Goal: Task Accomplishment & Management: Complete application form

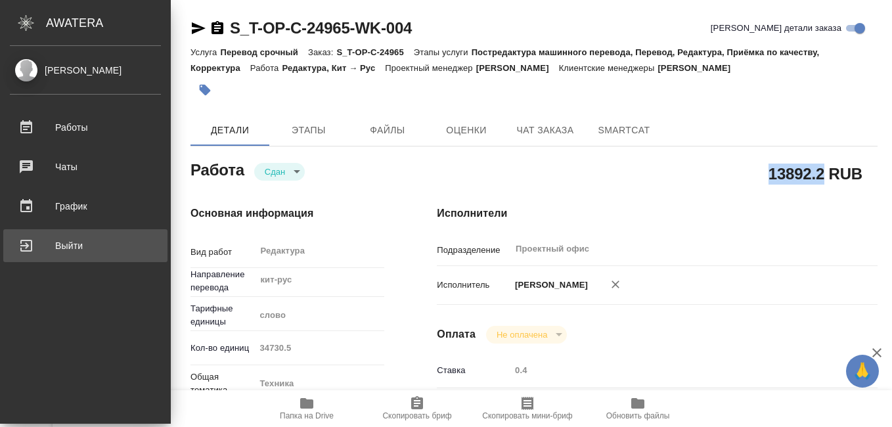
click at [25, 247] on div "Выйти" at bounding box center [85, 246] width 151 height 20
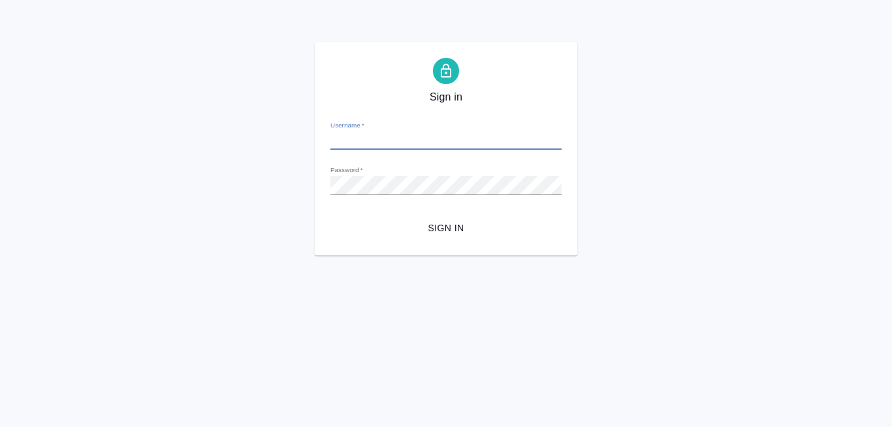
type input "[EMAIL_ADDRESS][DOMAIN_NAME]"
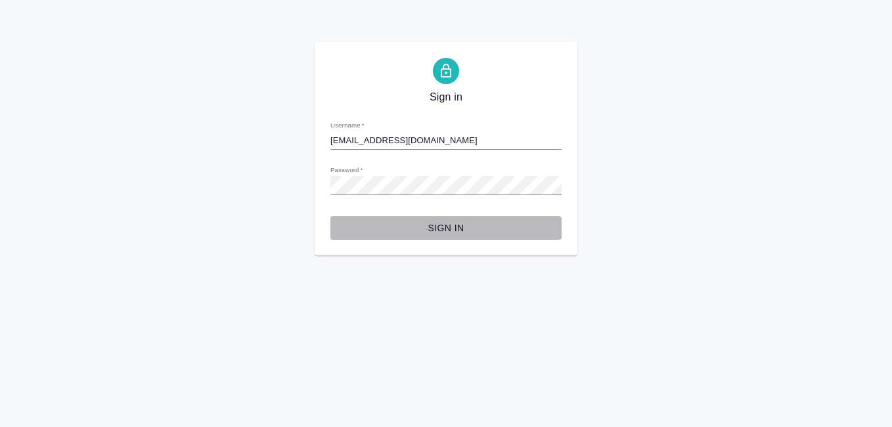
click at [444, 228] on span "Sign in" at bounding box center [446, 228] width 210 height 16
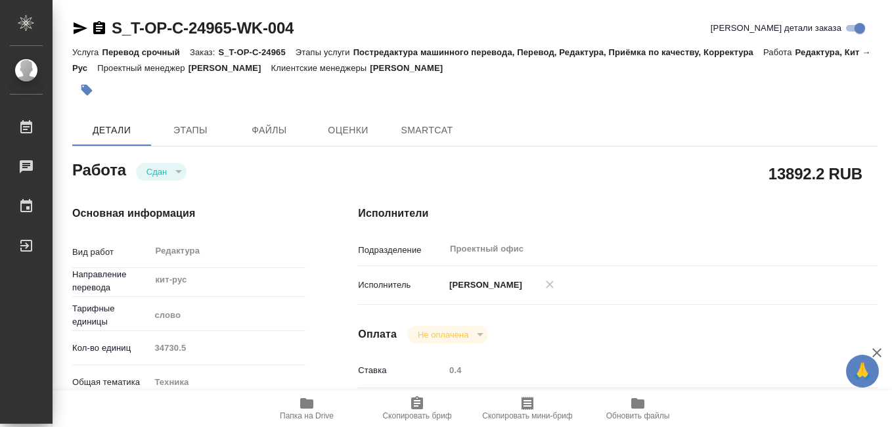
type input "closed"
type textarea "Редактура"
type textarea "x"
type input "кит-рус"
type input "5a8b1489cc6b4906c91bfd90"
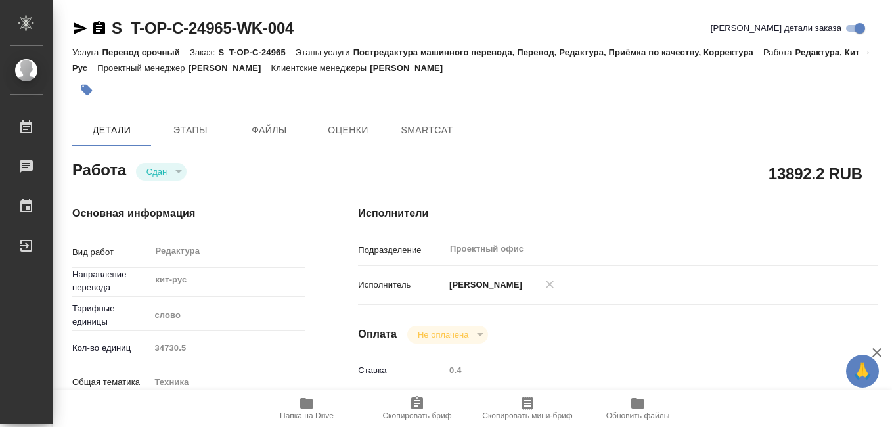
type input "34730.5"
type input "tech"
type input "5f647205b73bc97568ca66bc"
type input "08.09.2025 14:30"
type input "11.09.2025 14:30"
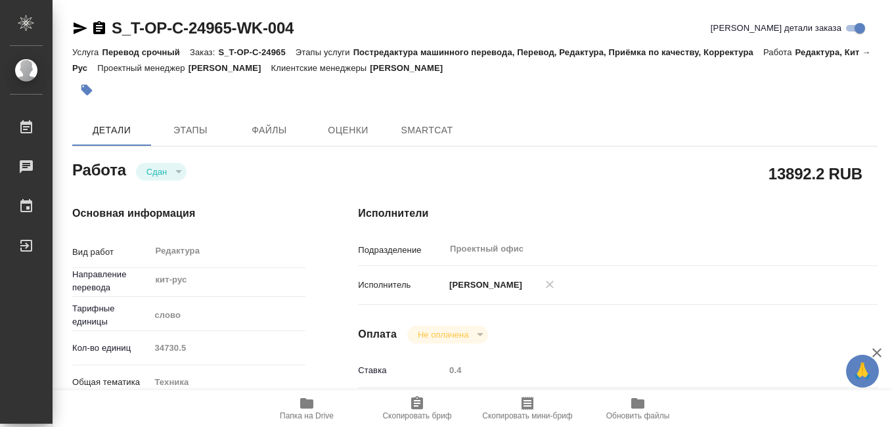
type input "11.09.2025 17:15"
type input "12.09.2025 15:00"
type input "Проектный офис"
type input "notPayed"
type input "0.4"
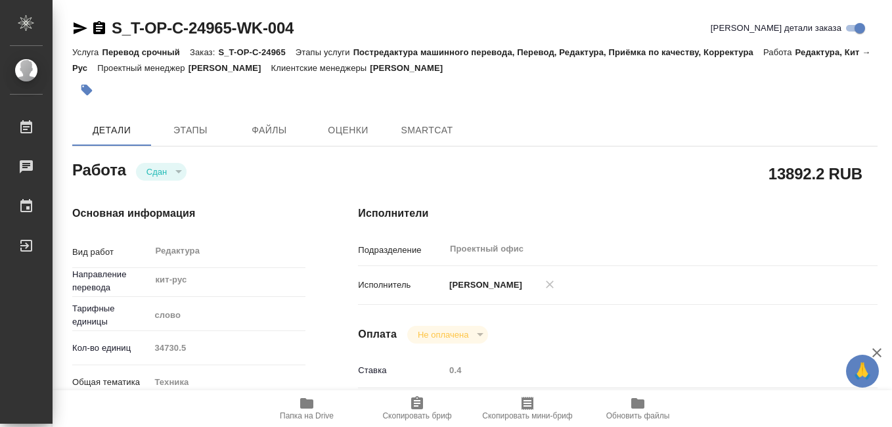
type input "RUB"
type input "Журавлева Александра"
type textarea "x"
type textarea "/Clients/Т-ОП-С_Русал Глобал Менеджмент/Orders/S_T-OP-C-24965/Edited/S_T-OP-C-2…"
type textarea "x"
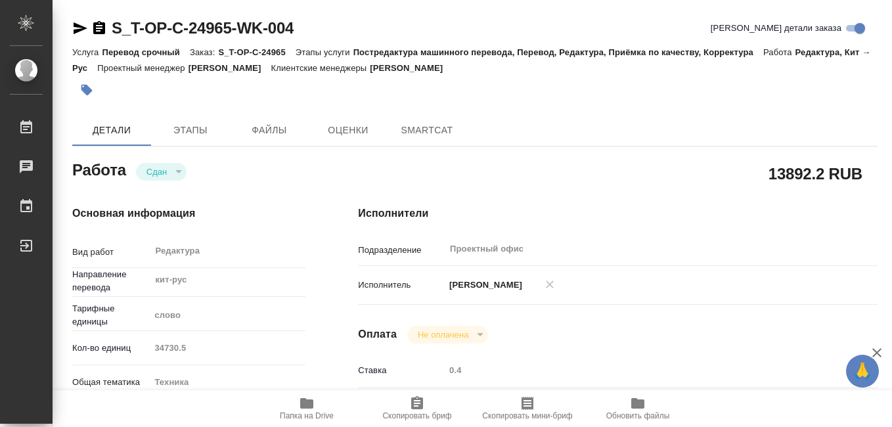
type input "S_T-OP-C-24965"
type input "Т-ОП-С-46581"
type input "Перевод срочный"
type input "Постредактура машинного перевода, Перевод, Редактура, Приёмка по качеству, Корр…"
type input "Меньшикова Александра"
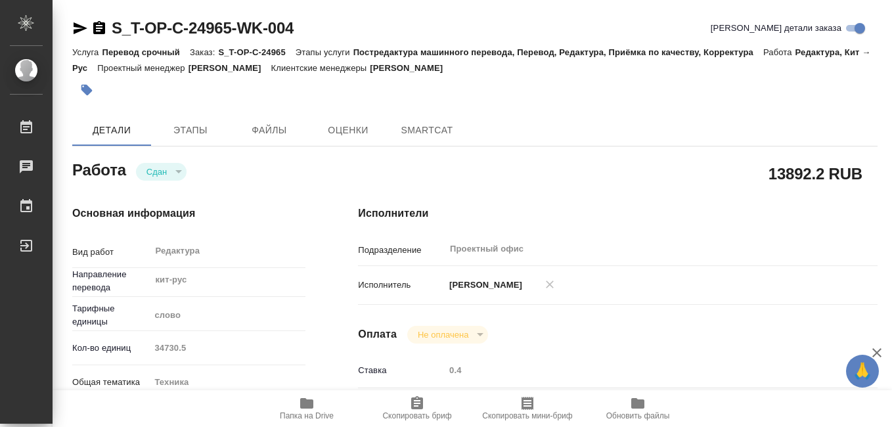
type input "Малофеева Екатерина"
type input "/Clients/Т-ОП-С_Русал Глобал Менеджмент/Orders/S_T-OP-C-24965"
type textarea "x"
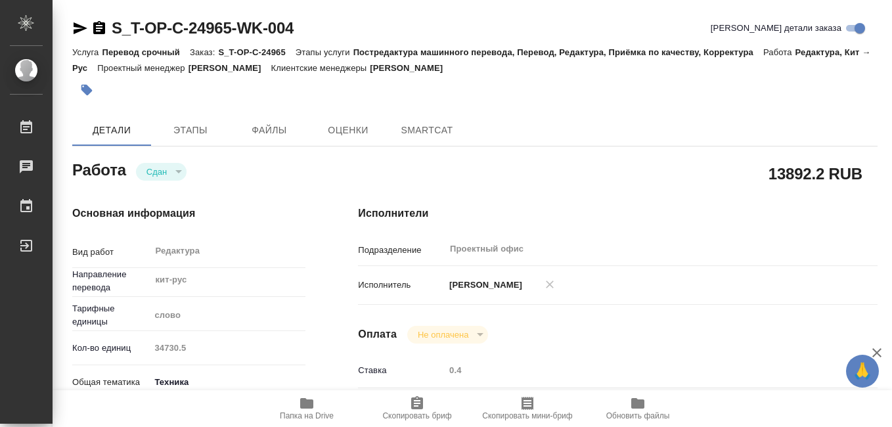
type textarea "x"
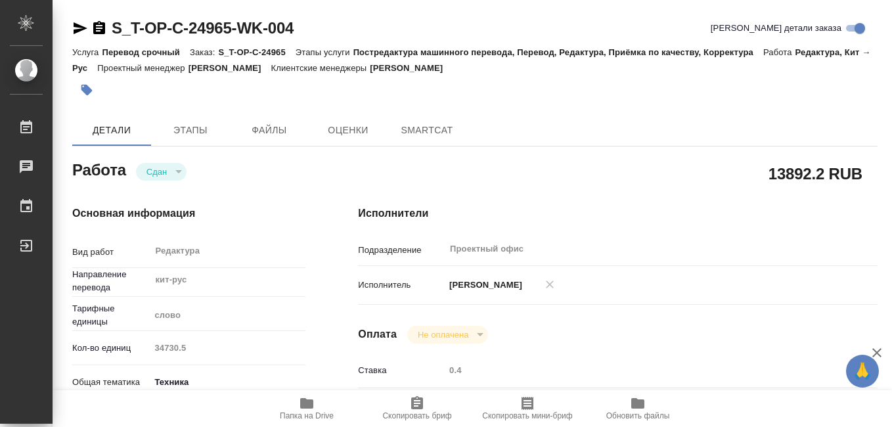
type textarea "x"
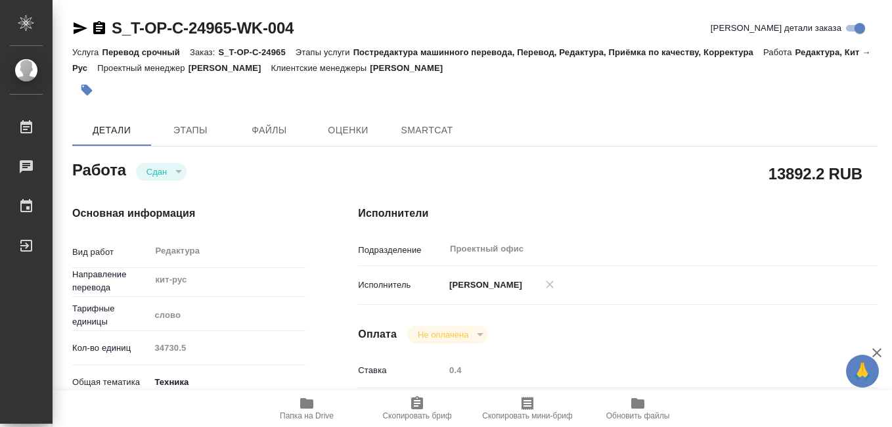
type textarea "x"
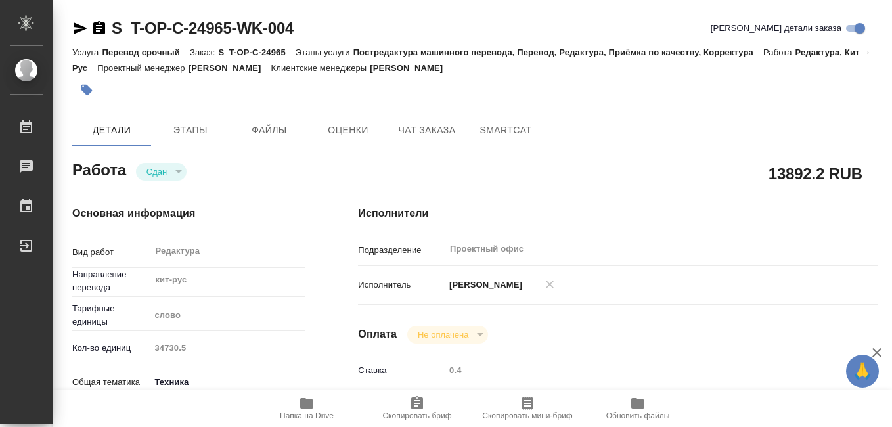
type textarea "x"
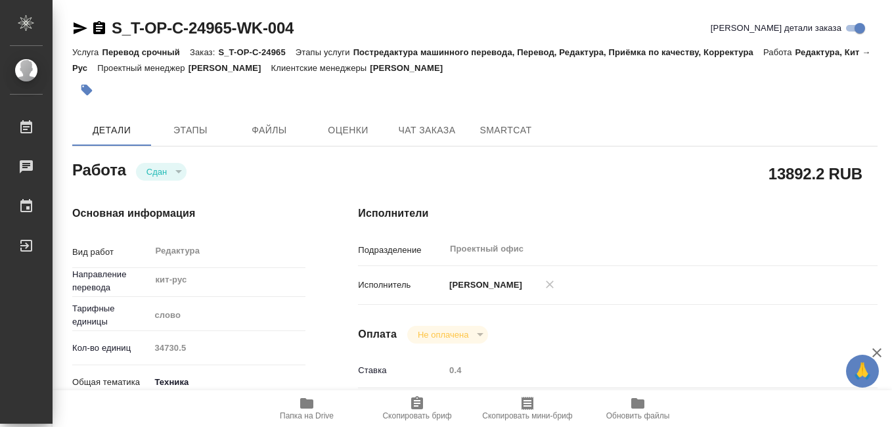
type textarea "x"
